Goal: Transaction & Acquisition: Purchase product/service

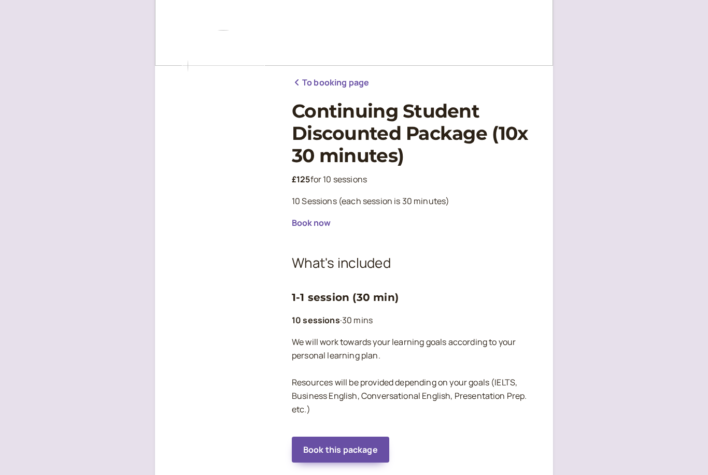
click at [315, 224] on button "Book now" at bounding box center [311, 222] width 39 height 9
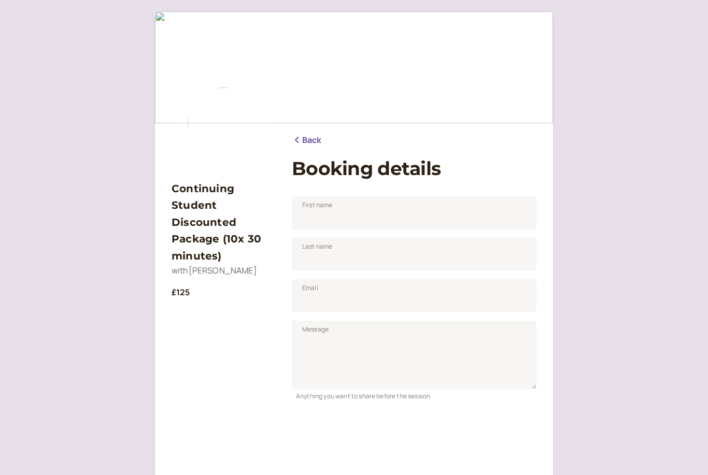
scroll to position [5, 0]
click at [340, 223] on input "First name" at bounding box center [414, 212] width 245 height 33
click at [331, 263] on input "Last name" at bounding box center [414, 254] width 245 height 33
click at [336, 217] on input "Hana Kiyotaki" at bounding box center [414, 212] width 245 height 33
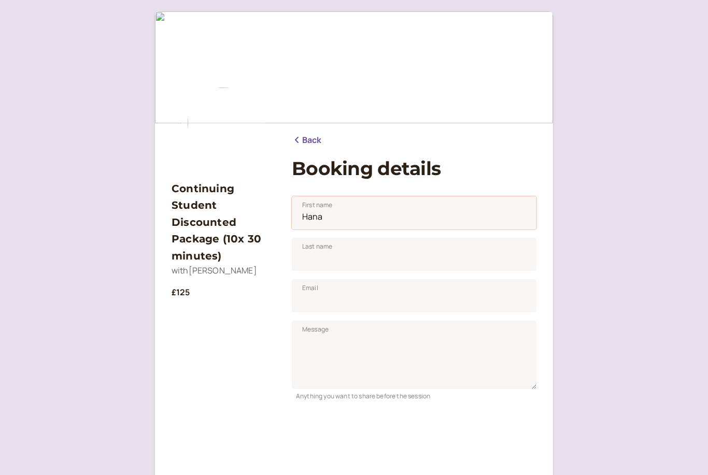
type input "Hana"
click at [350, 261] on input "Last name" at bounding box center [414, 254] width 245 height 33
type input "Kiyotaki"
click at [336, 300] on input "Email" at bounding box center [414, 295] width 245 height 33
type input "z"
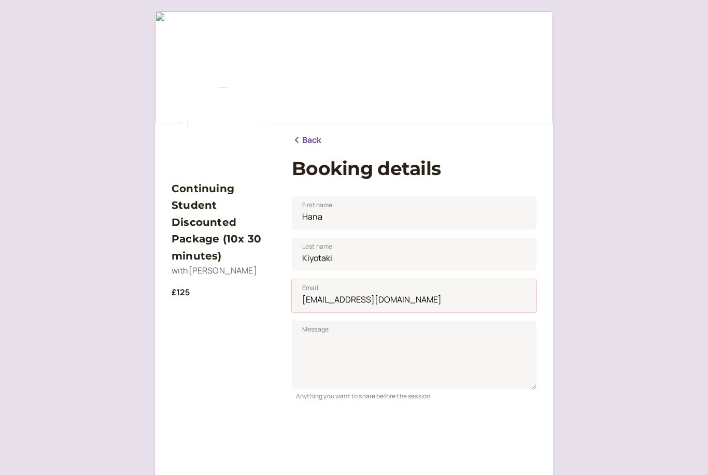
type input "87vanellope87@gmail.com"
click at [334, 345] on textarea "Message" at bounding box center [414, 355] width 245 height 68
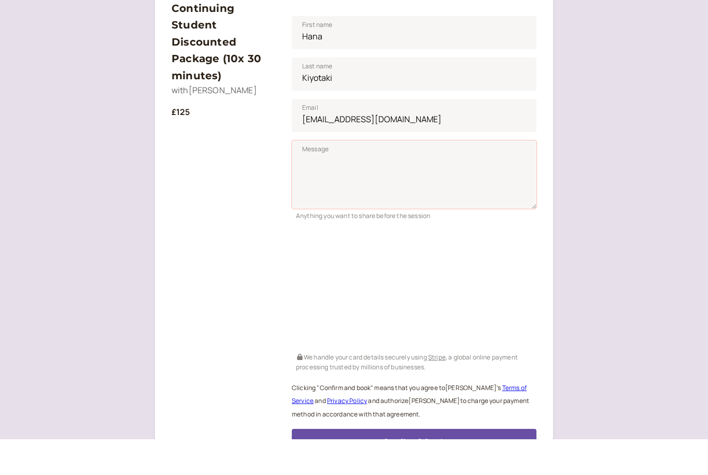
scroll to position [205, 0]
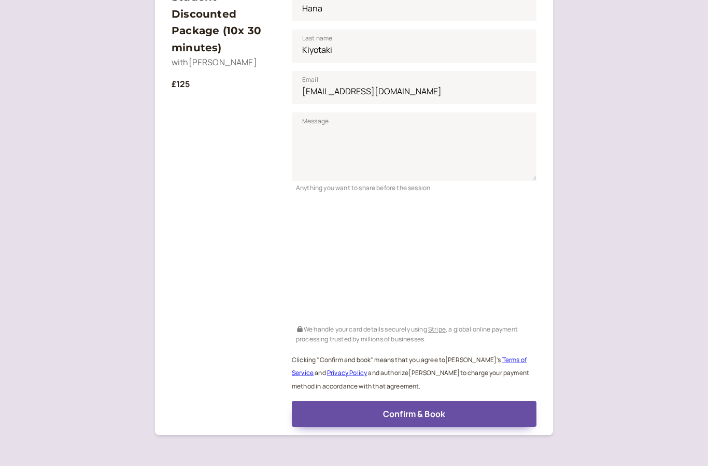
click at [608, 381] on div "Continuing Student Discounted Package (10x 30 minutes) with Emily King £125 Bac…" at bounding box center [354, 159] width 708 height 728
click at [333, 413] on button "Confirm & Book" at bounding box center [414, 414] width 245 height 26
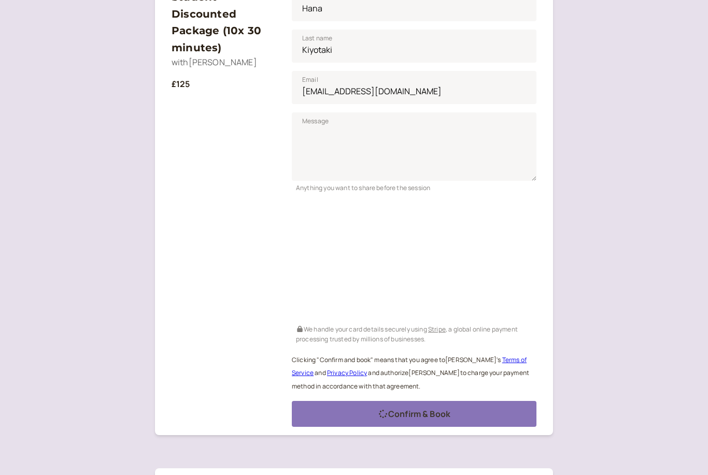
scroll to position [0, 0]
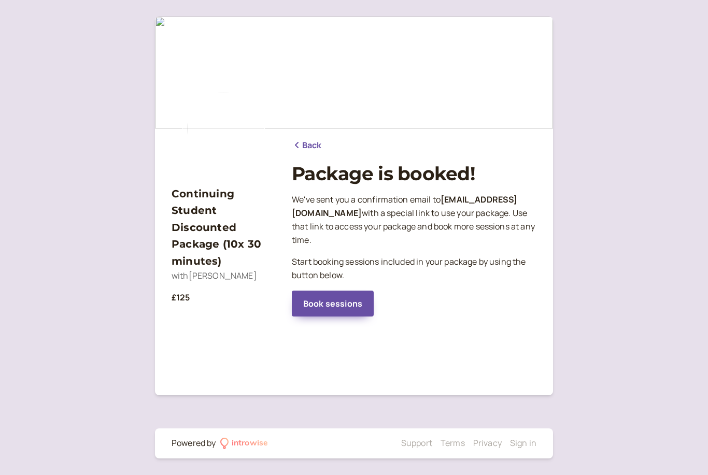
click at [320, 305] on link "Book sessions" at bounding box center [333, 304] width 82 height 26
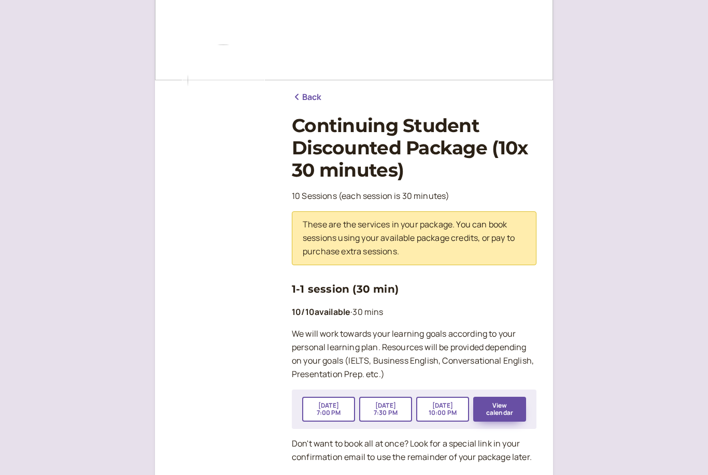
scroll to position [107, 0]
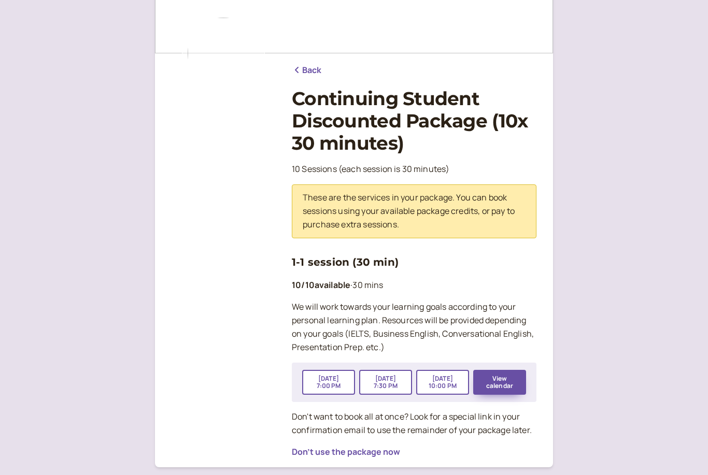
scroll to position [107, 0]
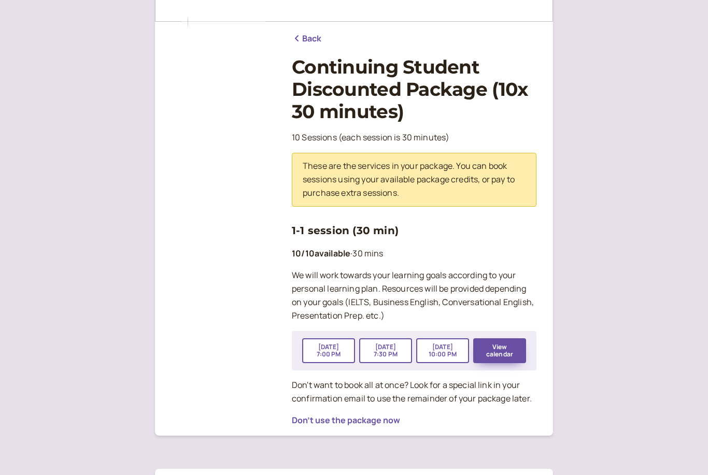
click at [518, 351] on button "View calendar" at bounding box center [499, 350] width 53 height 25
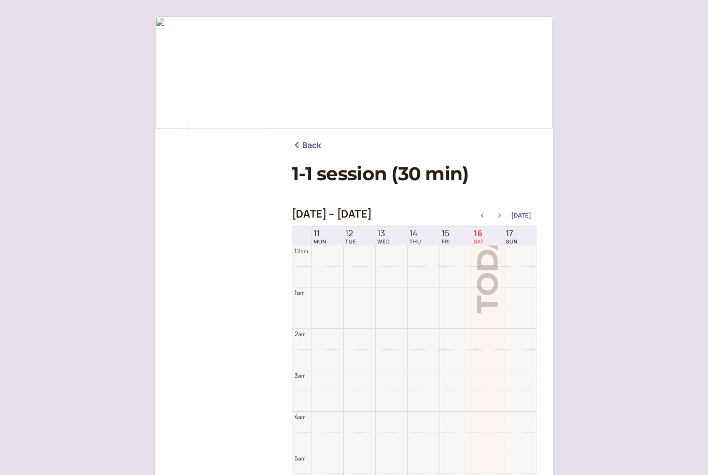
scroll to position [332, 0]
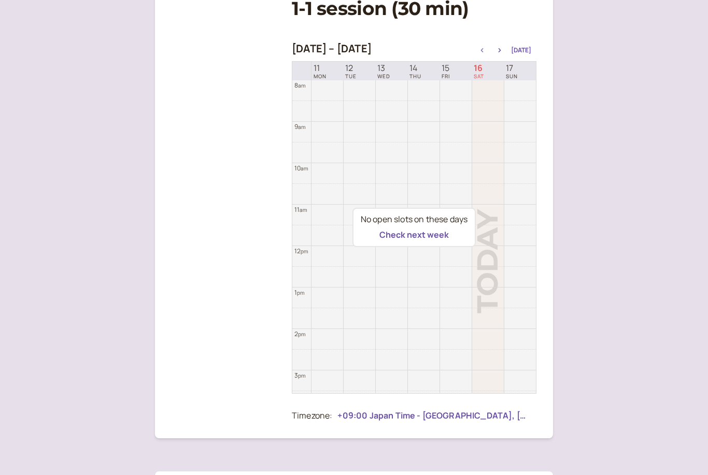
click at [433, 240] on button "Check next week" at bounding box center [413, 235] width 69 height 9
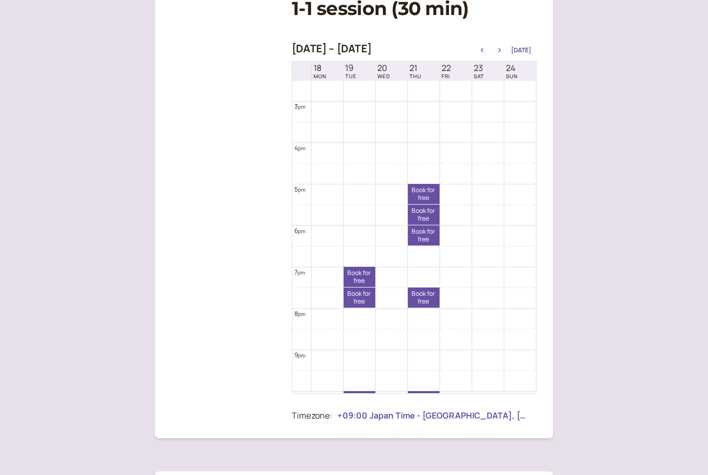
scroll to position [602, 0]
click at [501, 50] on icon "button" at bounding box center [499, 50] width 12 height 4
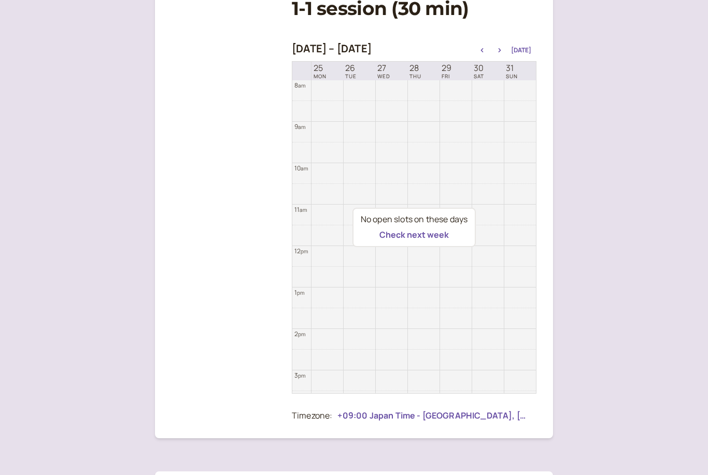
click at [391, 239] on button "Check next week" at bounding box center [413, 234] width 69 height 9
click at [486, 45] on div "Sep 1 – Sep 8, 2025 Today" at bounding box center [414, 49] width 245 height 15
click at [483, 49] on icon "button" at bounding box center [482, 50] width 3 height 4
click at [483, 50] on icon "button" at bounding box center [482, 50] width 3 height 4
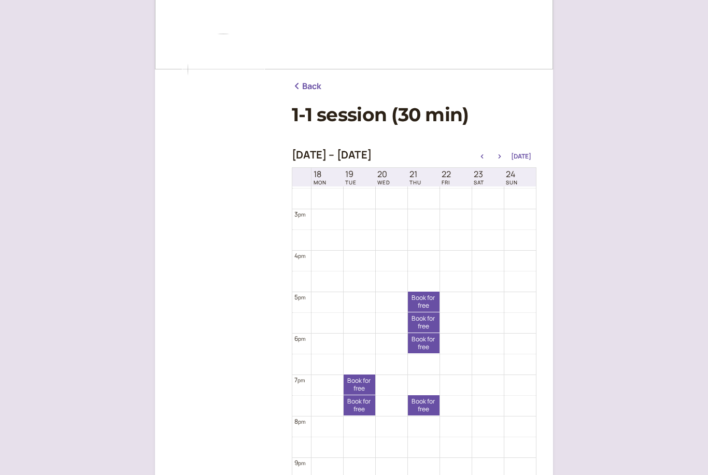
scroll to position [0, 0]
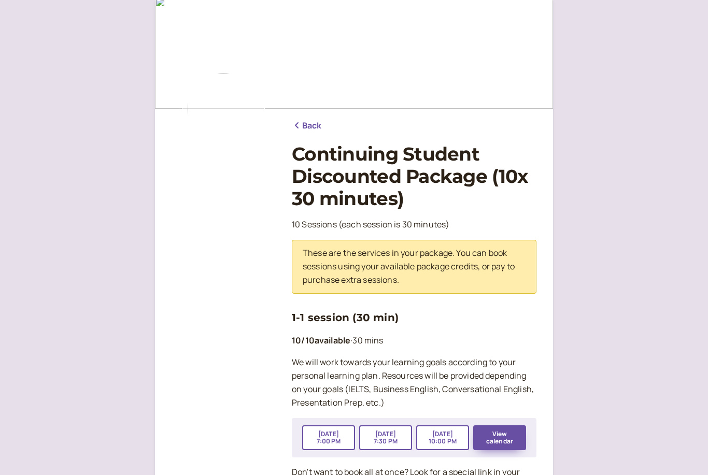
scroll to position [20, 0]
click at [310, 124] on link "Back" at bounding box center [307, 125] width 30 height 13
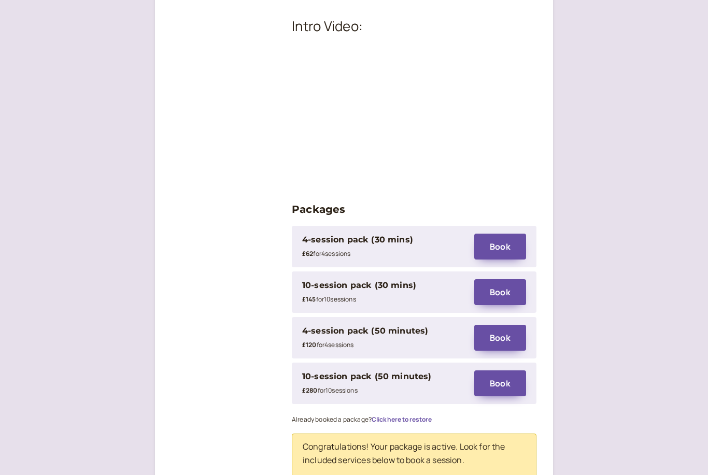
scroll to position [1404, 0]
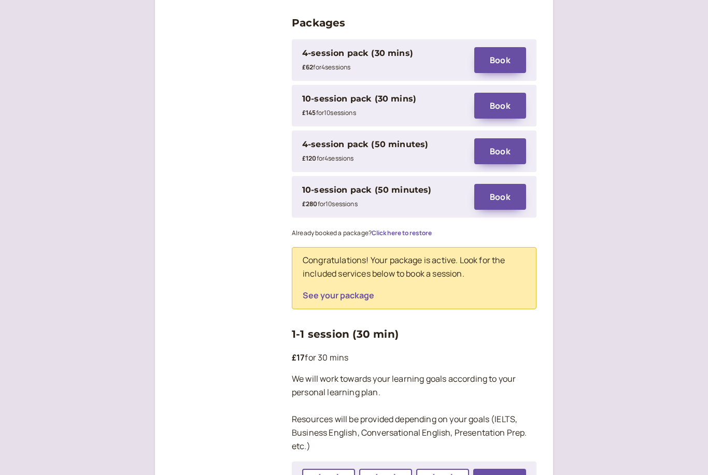
click at [352, 291] on button "See your package" at bounding box center [338, 295] width 71 height 9
